Goal: Task Accomplishment & Management: Manage account settings

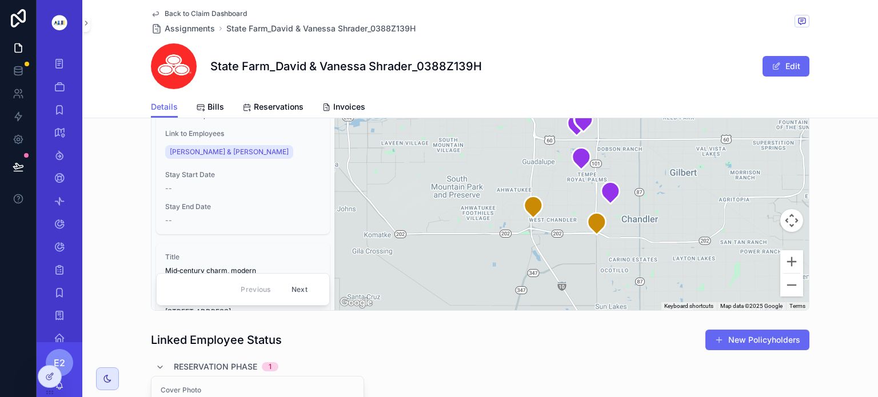
scroll to position [459, 0]
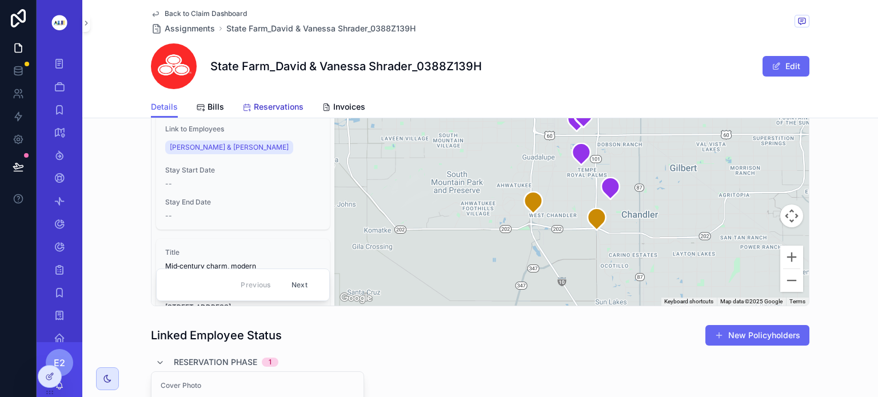
click at [263, 104] on span "Reservations" at bounding box center [279, 106] width 50 height 11
